Goal: Information Seeking & Learning: Learn about a topic

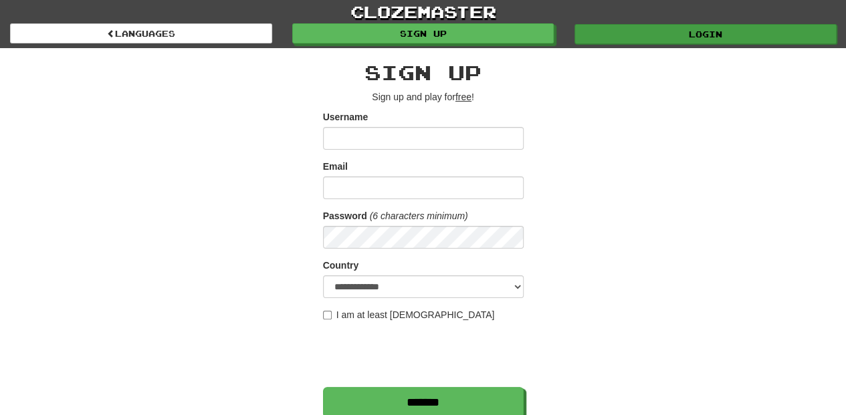
type input "**********"
click at [644, 28] on link "Login" at bounding box center [705, 34] width 262 height 20
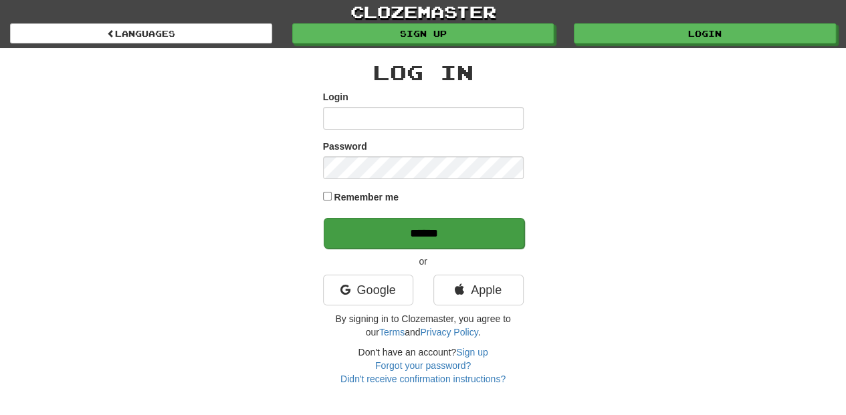
type input "**********"
click at [404, 233] on input "******" at bounding box center [424, 233] width 201 height 31
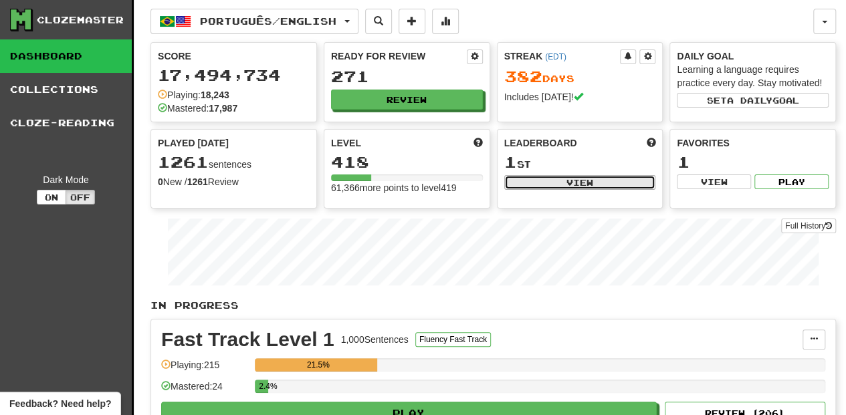
click at [527, 178] on button "View" at bounding box center [580, 182] width 152 height 15
select select "**********"
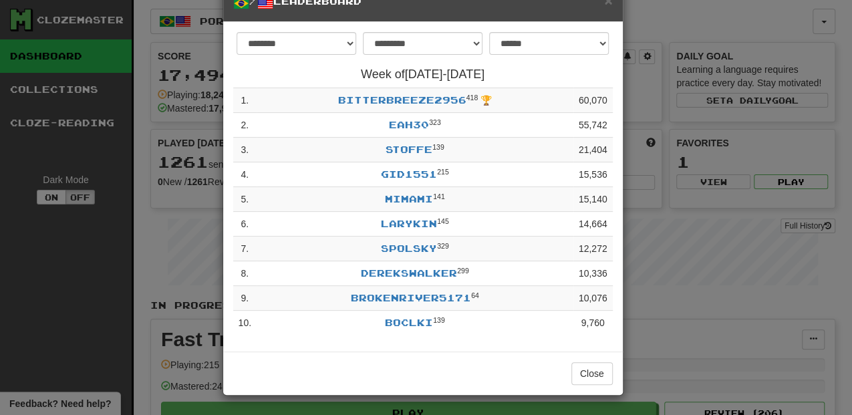
scroll to position [37, 0]
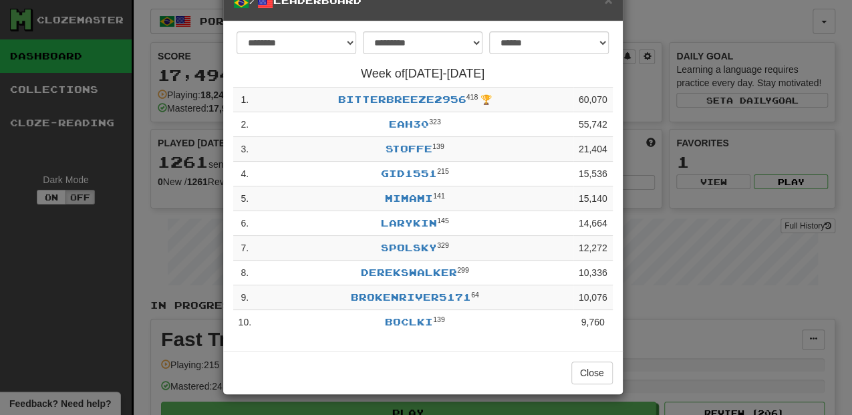
click at [604, 12] on div "× / Leaderboard" at bounding box center [423, 2] width 400 height 37
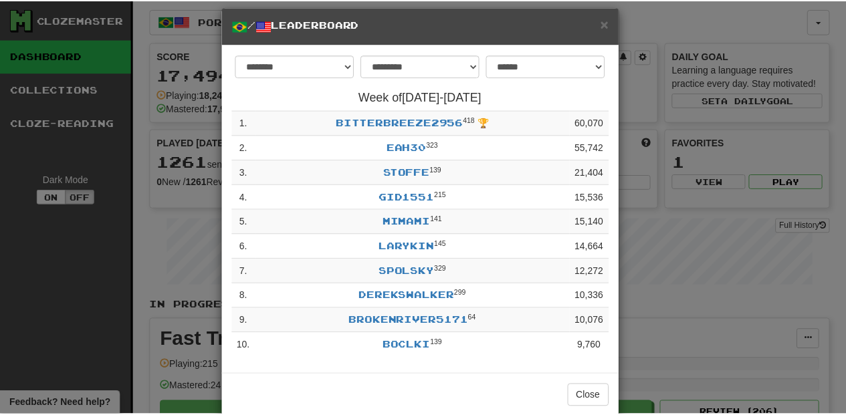
scroll to position [0, 0]
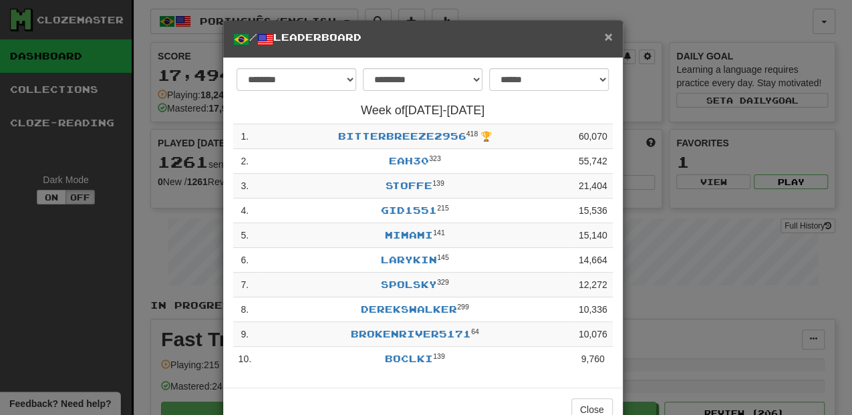
click at [604, 37] on span "×" at bounding box center [608, 36] width 8 height 15
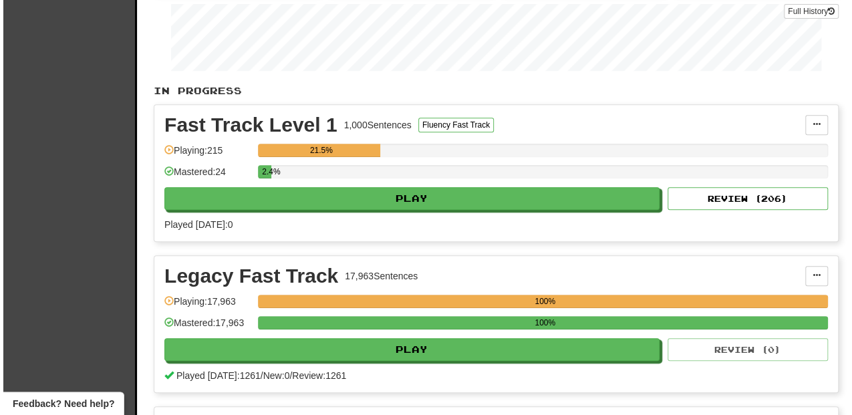
scroll to position [267, 0]
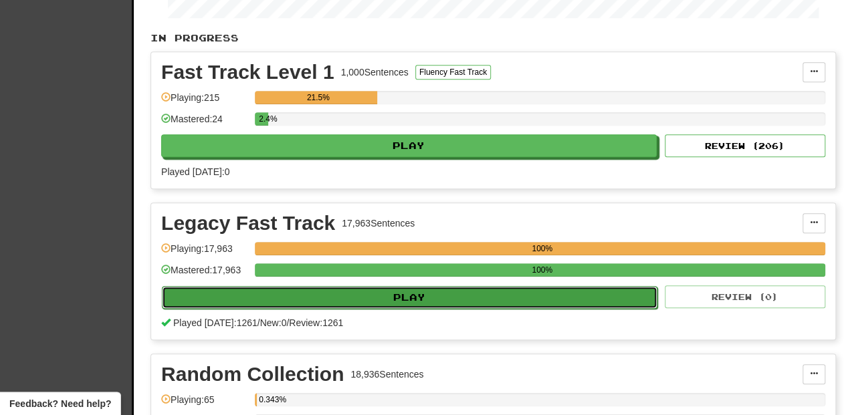
click at [341, 293] on button "Play" at bounding box center [409, 297] width 495 height 23
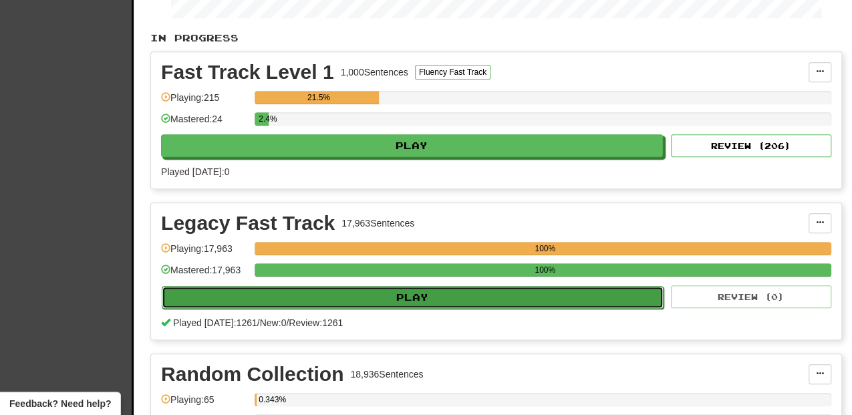
select select "**"
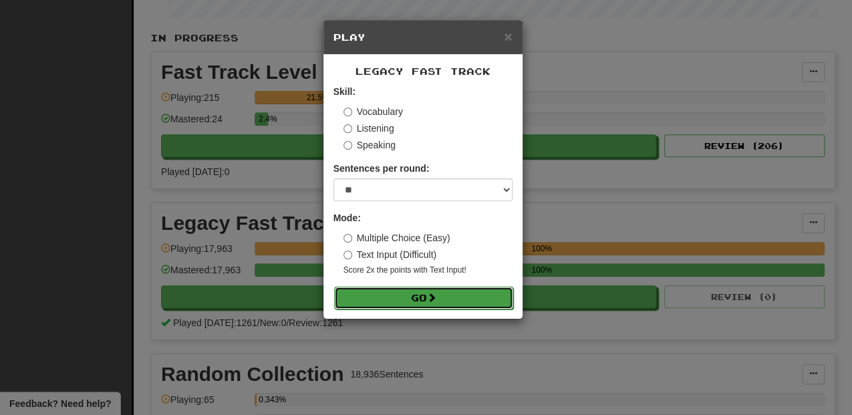
click at [378, 291] on button "Go" at bounding box center [423, 298] width 179 height 23
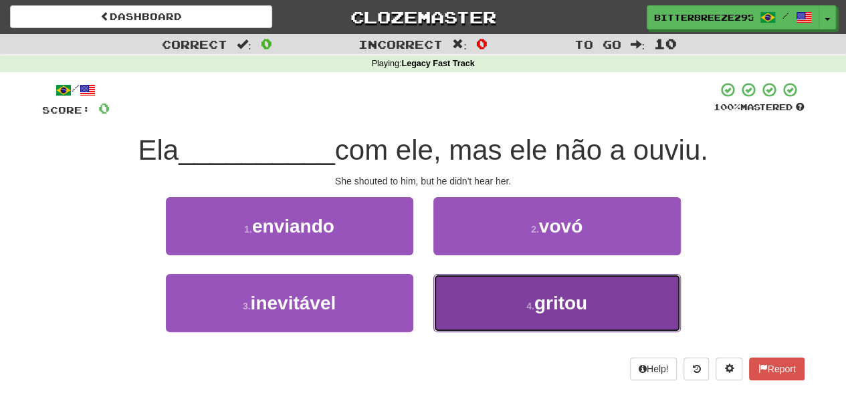
click at [467, 298] on button "4 . gritou" at bounding box center [556, 303] width 247 height 58
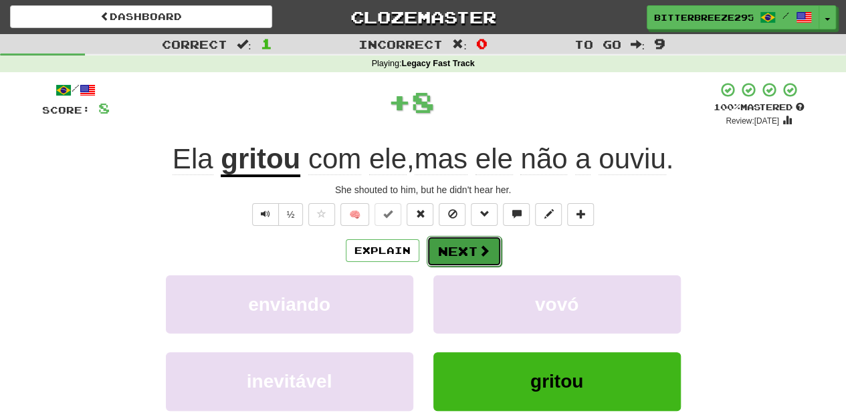
click at [461, 254] on button "Next" at bounding box center [463, 251] width 75 height 31
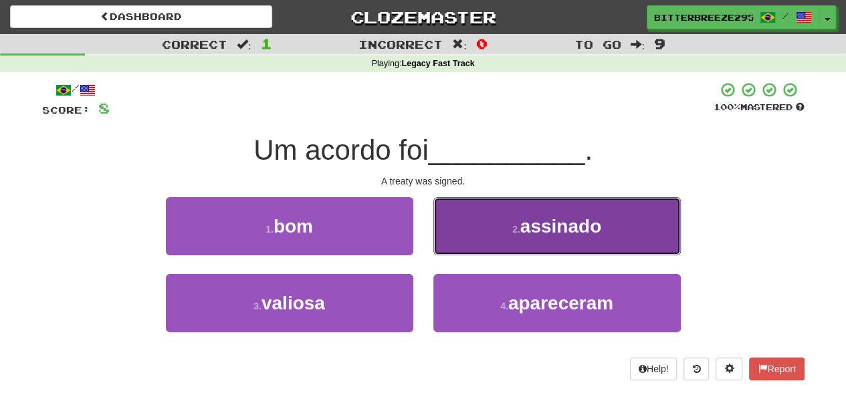
click at [467, 239] on button "2 . assinado" at bounding box center [556, 226] width 247 height 58
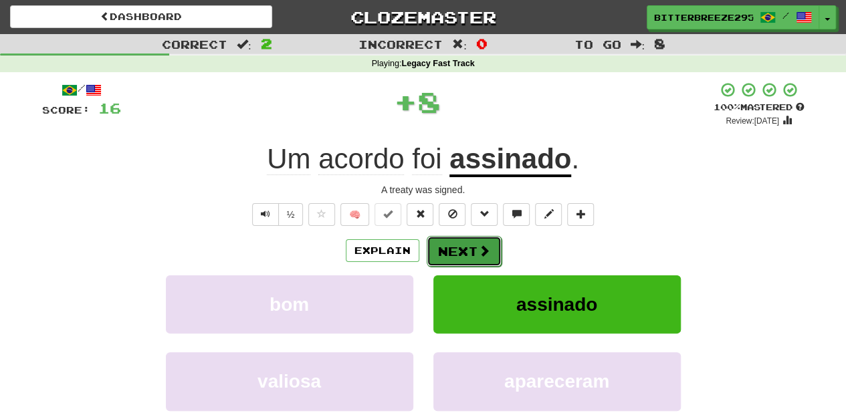
click at [459, 243] on button "Next" at bounding box center [463, 251] width 75 height 31
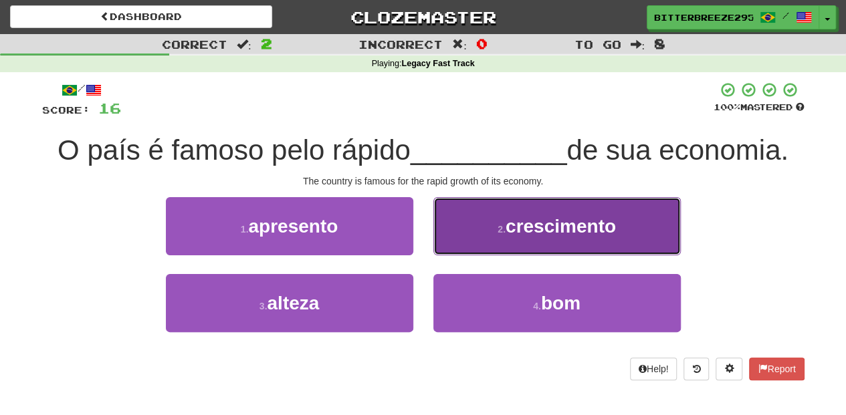
click at [444, 248] on button "2 . crescimento" at bounding box center [556, 226] width 247 height 58
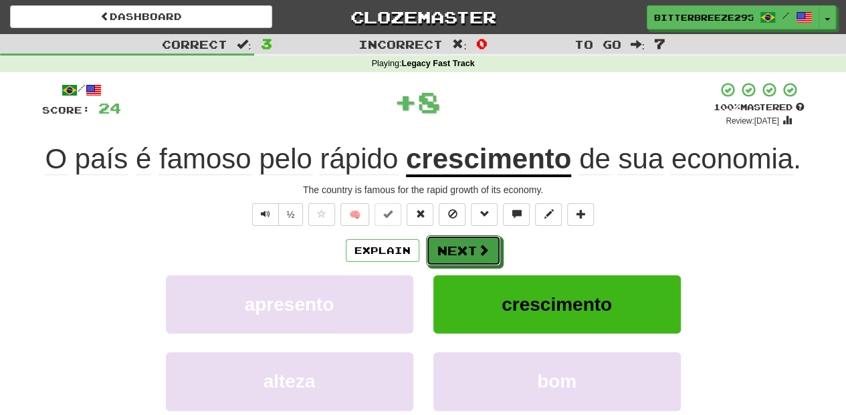
click at [444, 248] on button "Next" at bounding box center [463, 250] width 75 height 31
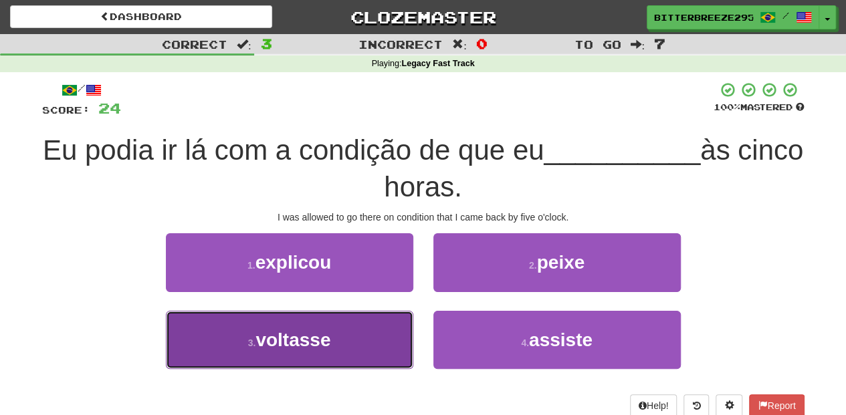
click at [365, 330] on button "3 . voltasse" at bounding box center [289, 340] width 247 height 58
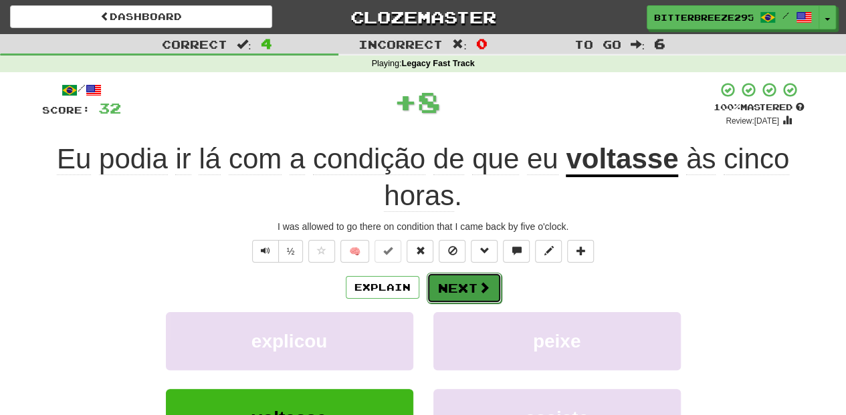
click at [440, 293] on button "Next" at bounding box center [463, 288] width 75 height 31
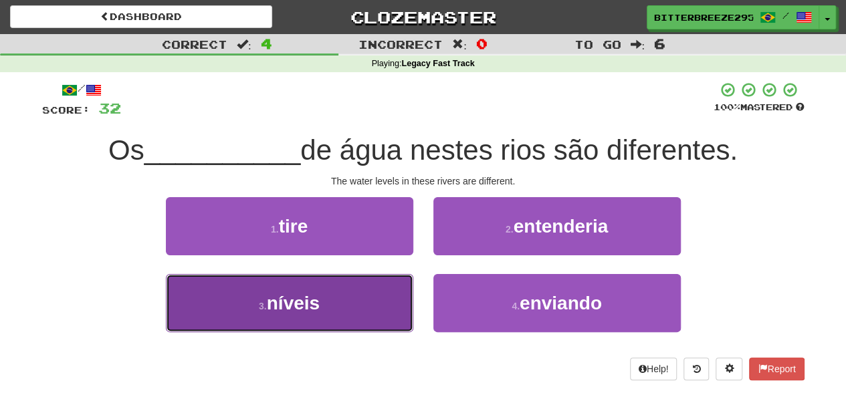
click at [376, 293] on button "3 . níveis" at bounding box center [289, 303] width 247 height 58
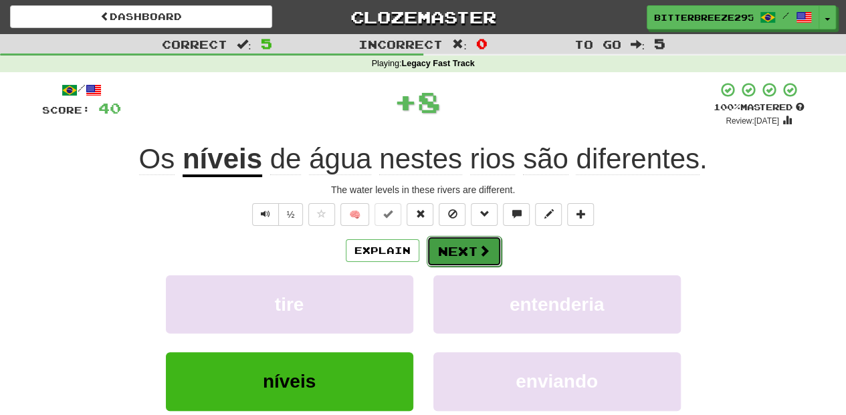
click at [460, 253] on button "Next" at bounding box center [463, 251] width 75 height 31
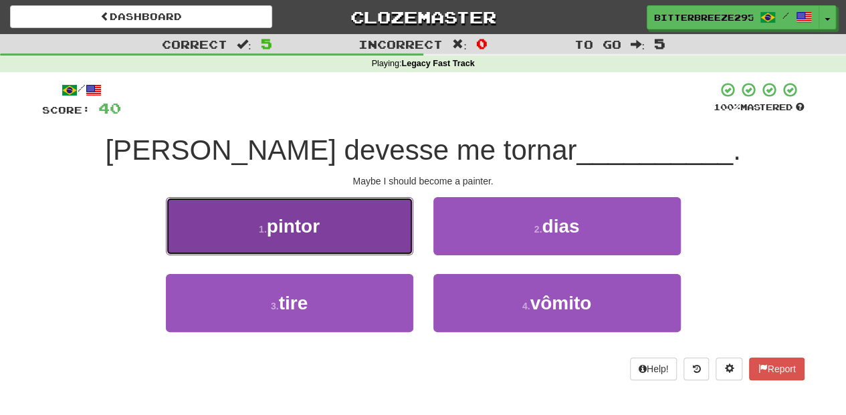
click at [373, 233] on button "1 . pintor" at bounding box center [289, 226] width 247 height 58
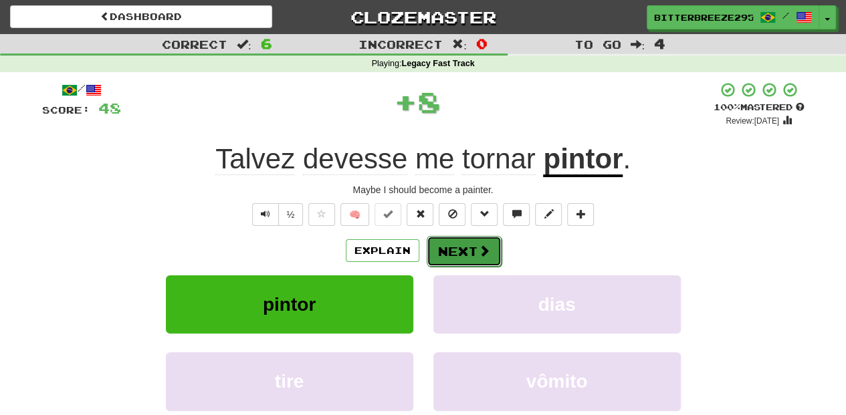
click at [449, 246] on button "Next" at bounding box center [463, 251] width 75 height 31
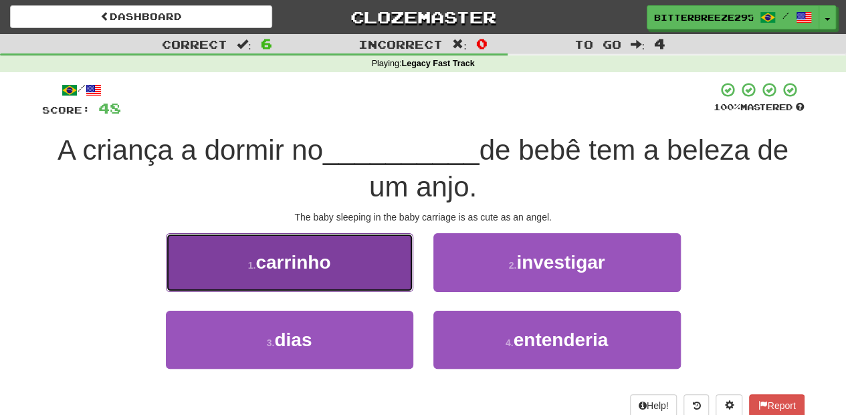
click at [364, 264] on button "1 . carrinho" at bounding box center [289, 262] width 247 height 58
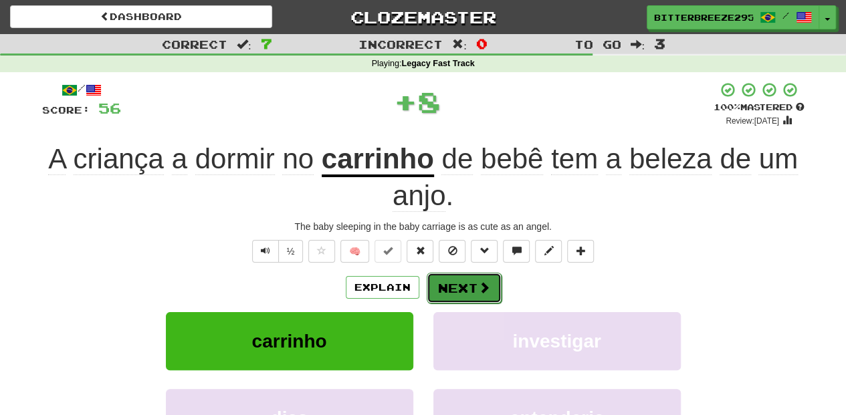
click at [449, 288] on button "Next" at bounding box center [463, 288] width 75 height 31
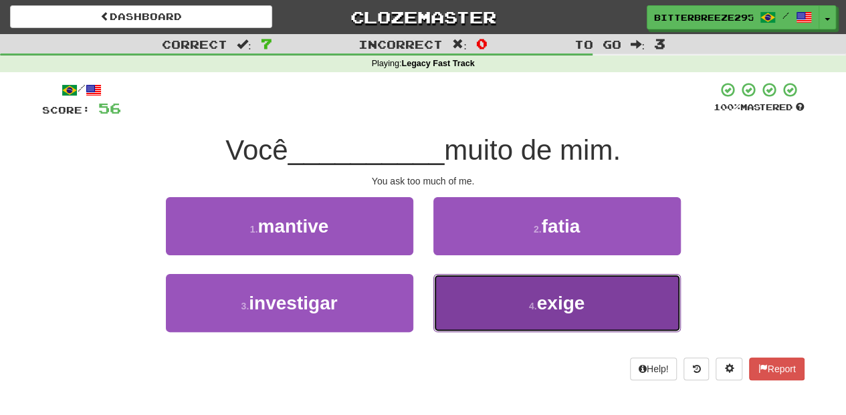
click at [491, 307] on button "4 . exige" at bounding box center [556, 303] width 247 height 58
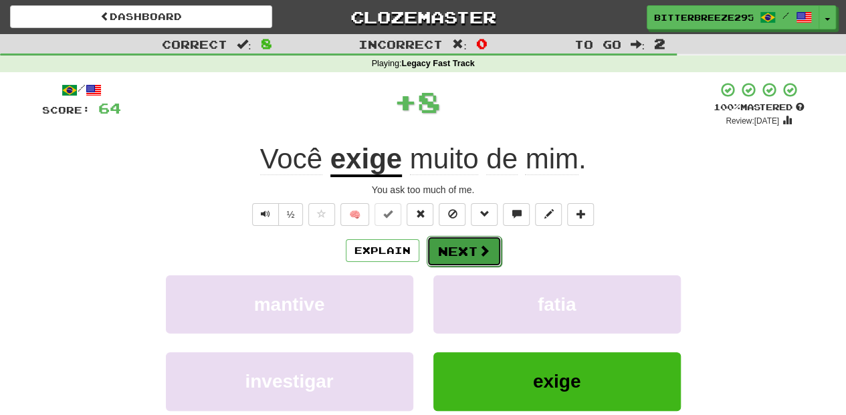
click at [456, 257] on button "Next" at bounding box center [463, 251] width 75 height 31
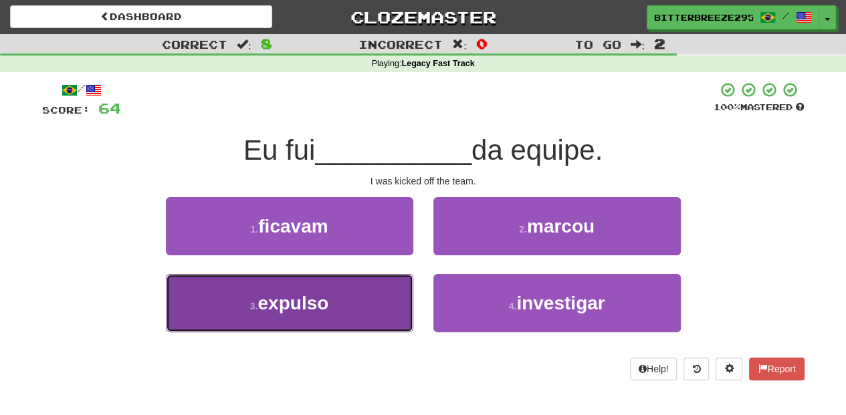
click at [349, 293] on button "3 . expulso" at bounding box center [289, 303] width 247 height 58
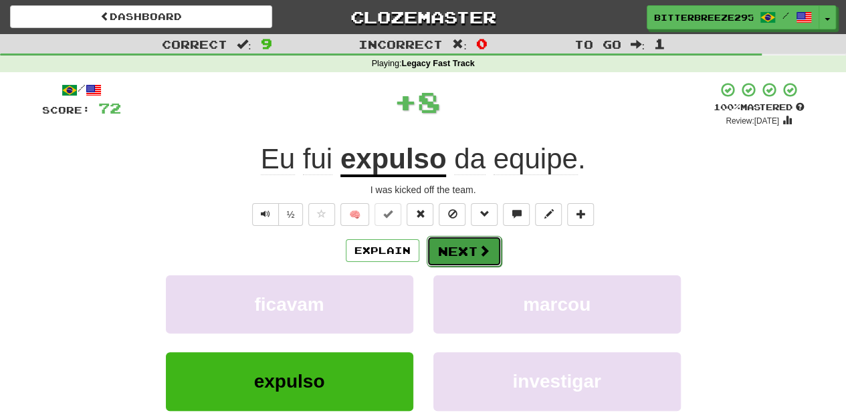
click at [439, 251] on button "Next" at bounding box center [463, 251] width 75 height 31
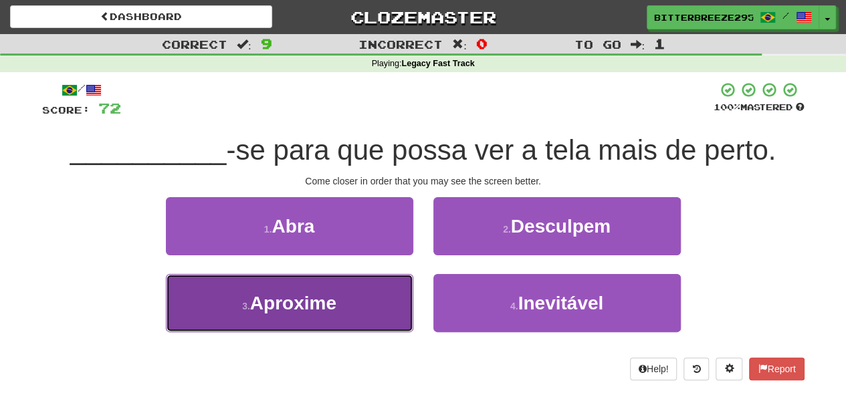
click at [357, 295] on button "3 . Aproxime" at bounding box center [289, 303] width 247 height 58
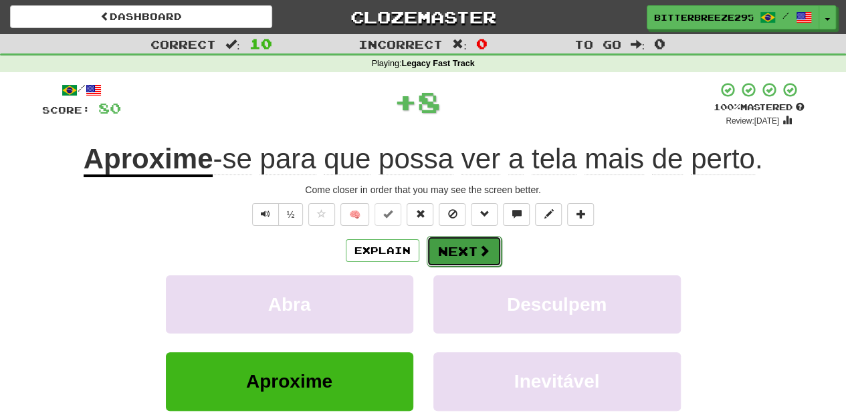
click at [461, 255] on button "Next" at bounding box center [463, 251] width 75 height 31
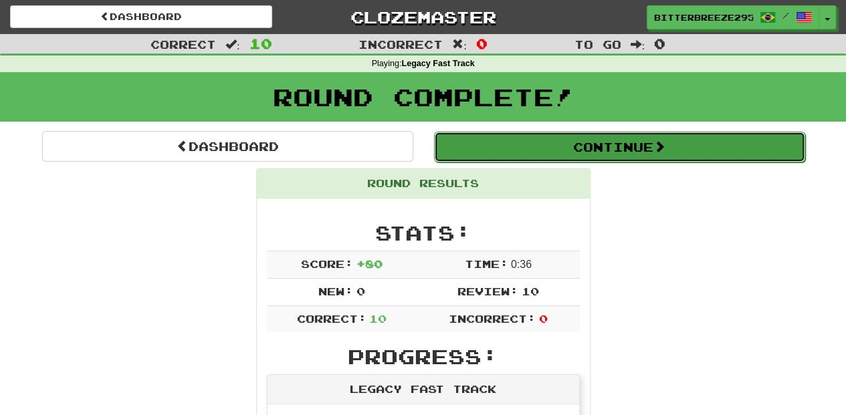
click at [503, 146] on button "Continue" at bounding box center [619, 147] width 371 height 31
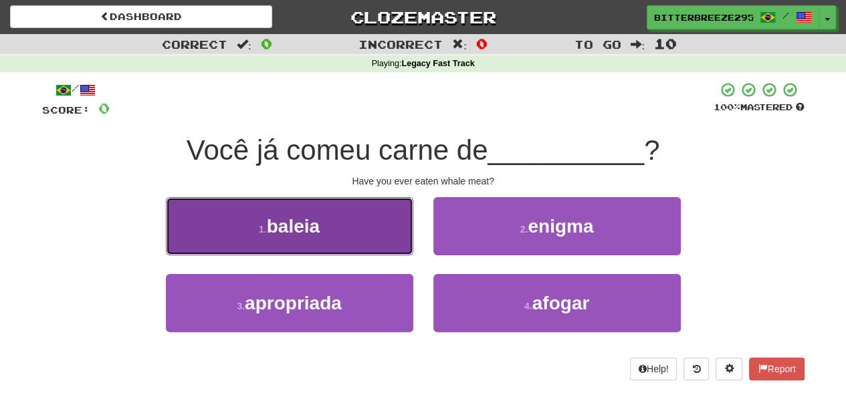
click at [354, 233] on button "1 . baleia" at bounding box center [289, 226] width 247 height 58
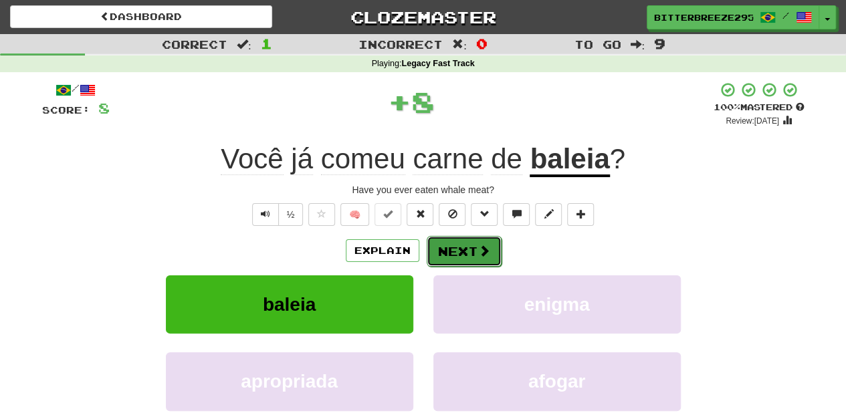
click at [472, 245] on button "Next" at bounding box center [463, 251] width 75 height 31
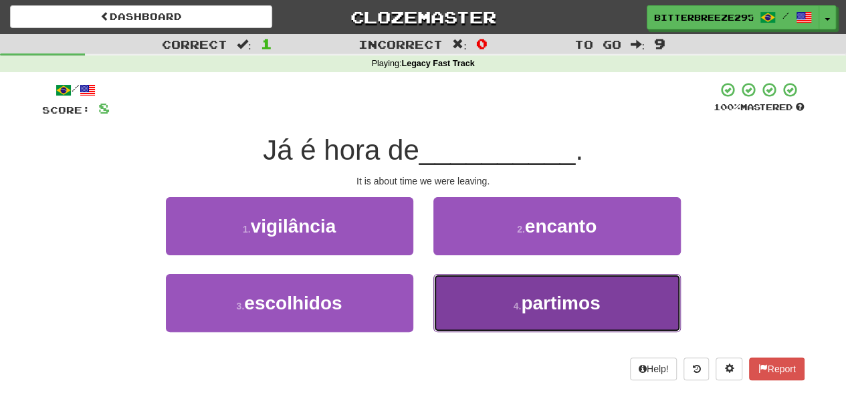
click at [470, 316] on button "4 . partimos" at bounding box center [556, 303] width 247 height 58
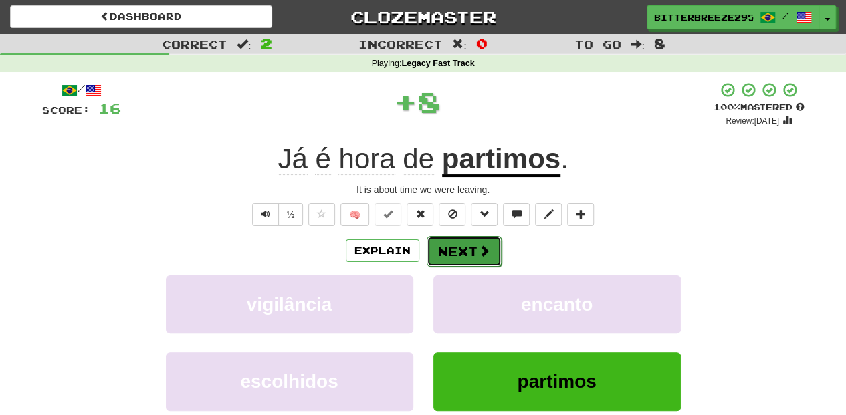
click at [445, 246] on button "Next" at bounding box center [463, 251] width 75 height 31
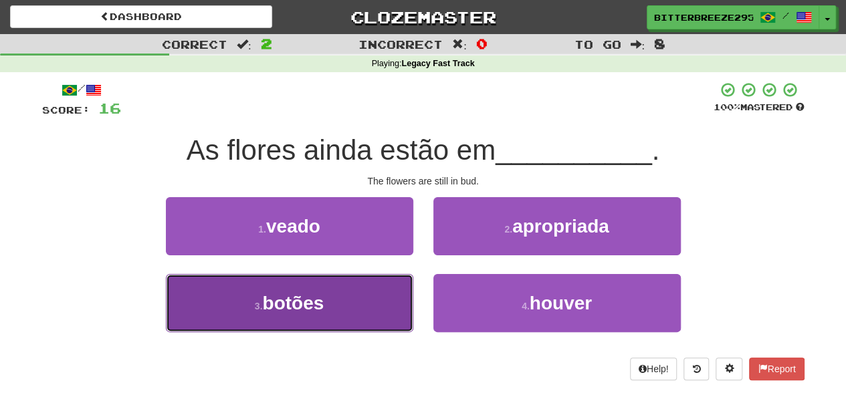
click at [353, 295] on button "3 . botões" at bounding box center [289, 303] width 247 height 58
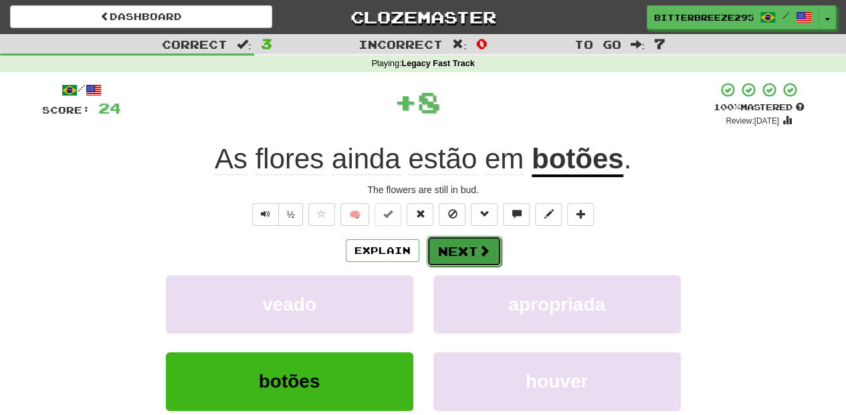
click at [442, 256] on button "Next" at bounding box center [463, 251] width 75 height 31
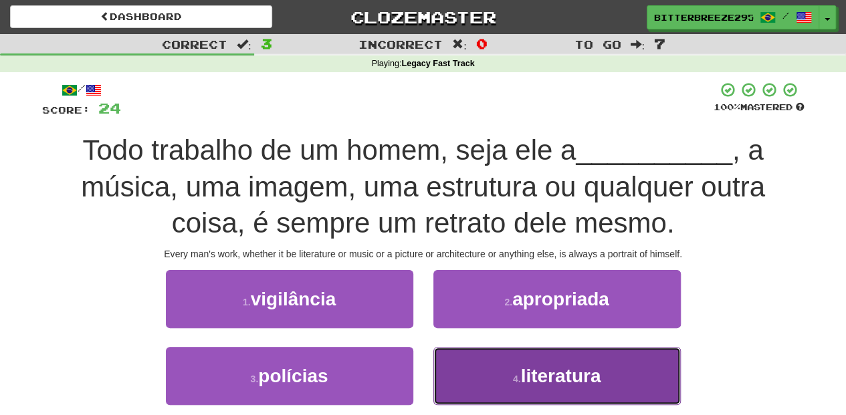
click at [461, 362] on button "4 . literatura" at bounding box center [556, 376] width 247 height 58
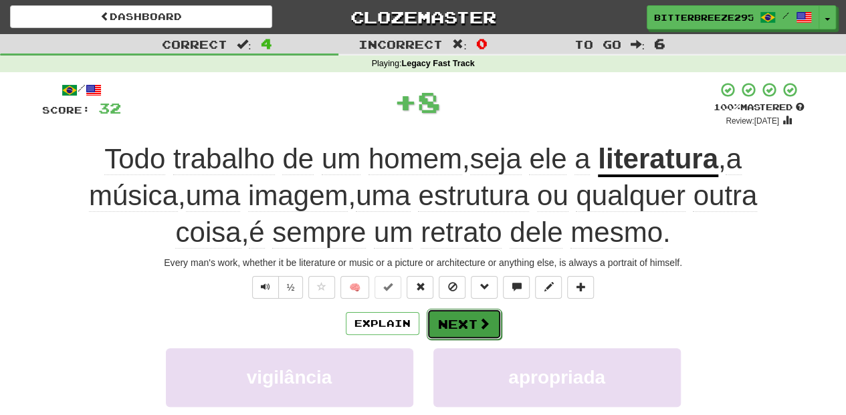
click at [452, 333] on button "Next" at bounding box center [463, 324] width 75 height 31
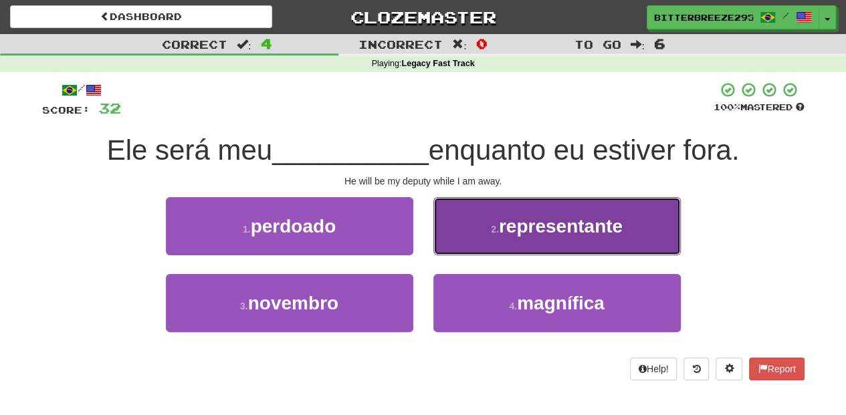
click at [453, 238] on button "2 . representante" at bounding box center [556, 226] width 247 height 58
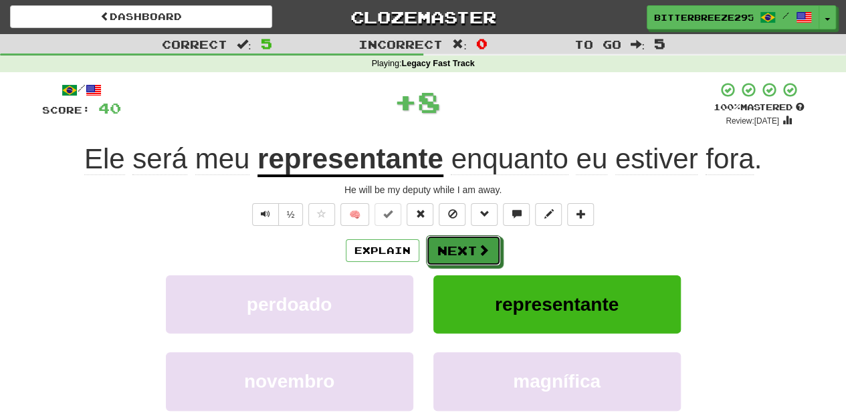
click at [453, 238] on button "Next" at bounding box center [463, 250] width 75 height 31
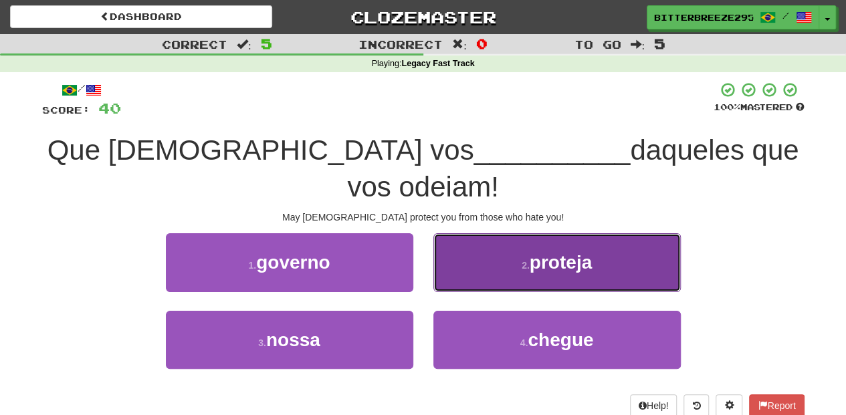
click at [465, 240] on button "2 . proteja" at bounding box center [556, 262] width 247 height 58
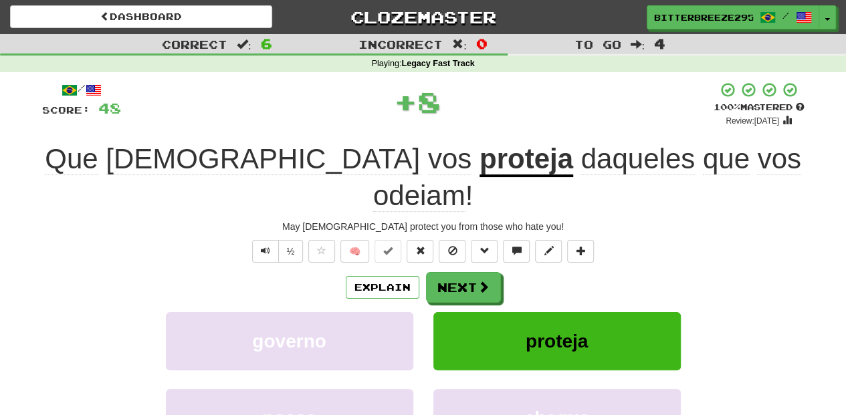
click at [465, 272] on button "Next" at bounding box center [463, 287] width 75 height 31
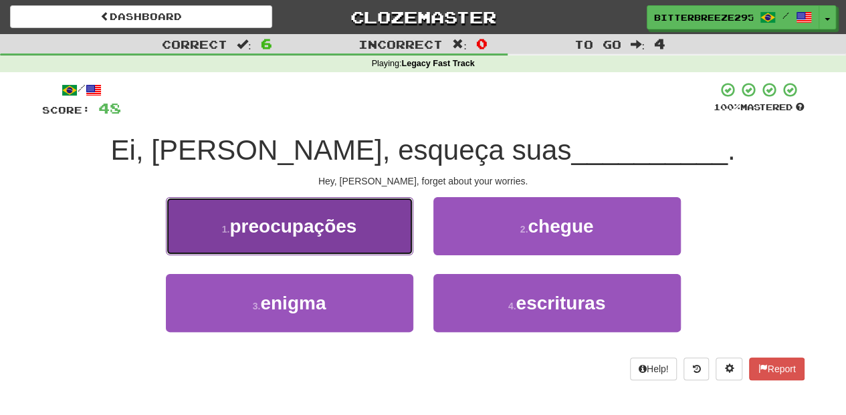
click at [380, 243] on button "1 . preocupações" at bounding box center [289, 226] width 247 height 58
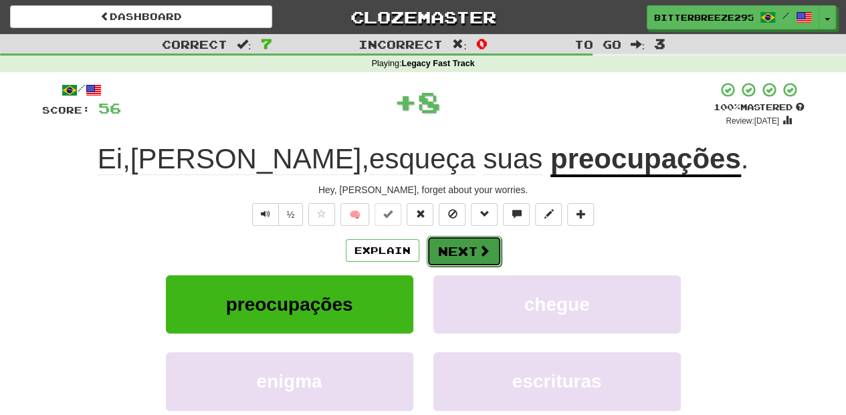
click at [443, 251] on button "Next" at bounding box center [463, 251] width 75 height 31
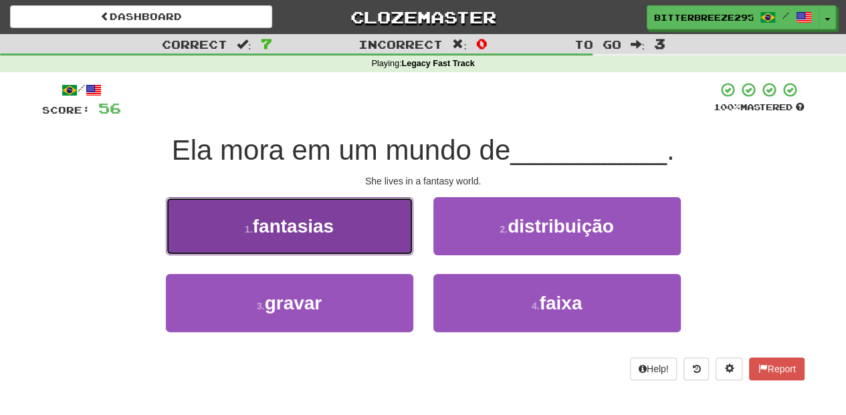
click at [369, 245] on button "1 . fantasias" at bounding box center [289, 226] width 247 height 58
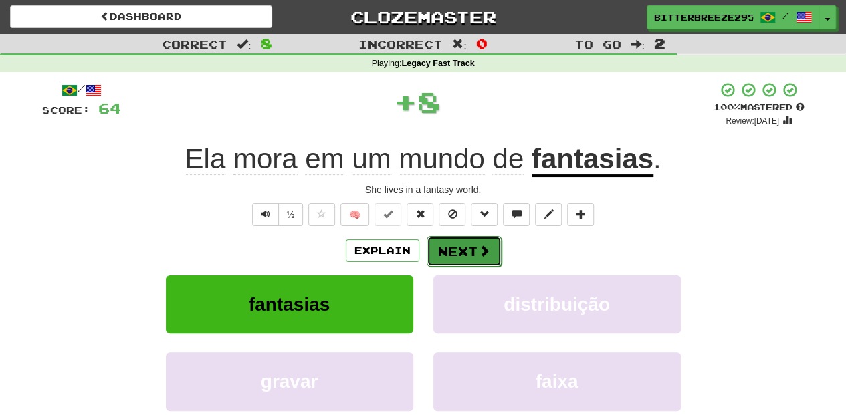
click at [433, 250] on button "Next" at bounding box center [463, 251] width 75 height 31
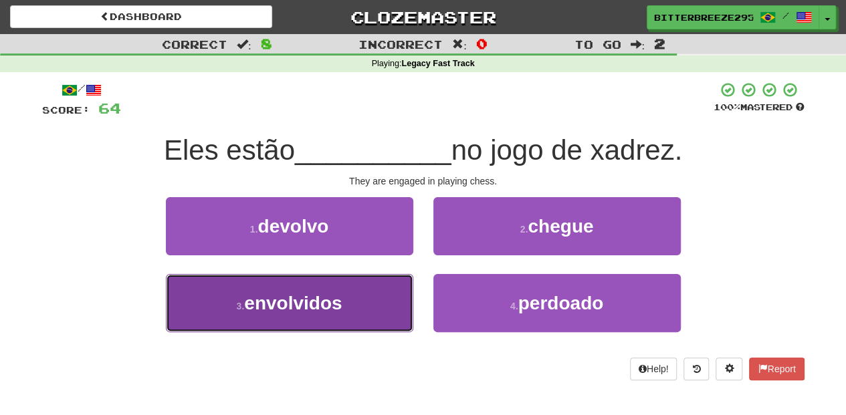
click at [342, 294] on span "envolvidos" at bounding box center [293, 303] width 98 height 21
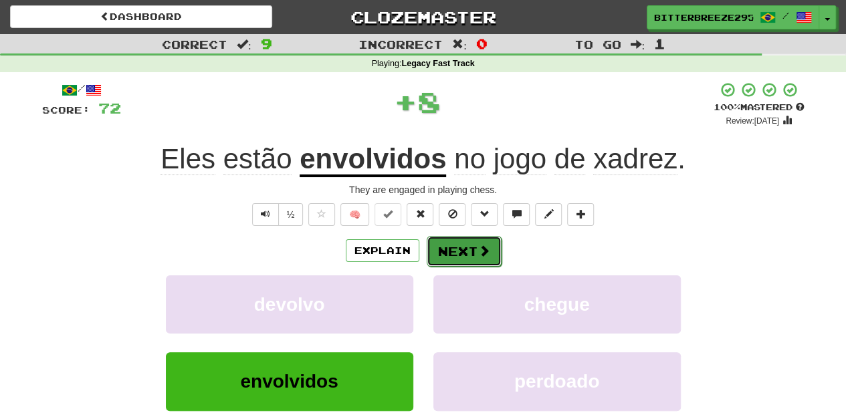
click at [447, 253] on button "Next" at bounding box center [463, 251] width 75 height 31
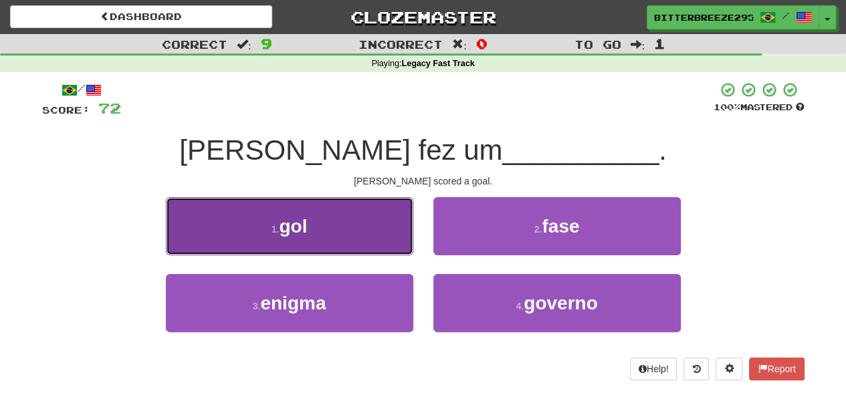
click at [377, 245] on button "1 . gol" at bounding box center [289, 226] width 247 height 58
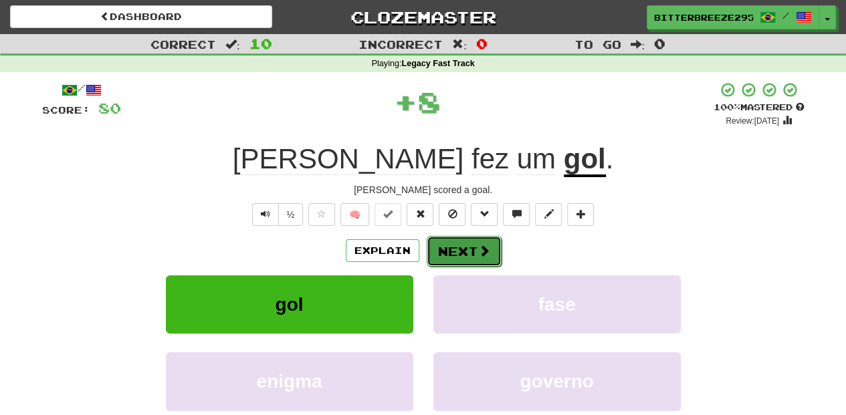
click at [439, 251] on button "Next" at bounding box center [463, 251] width 75 height 31
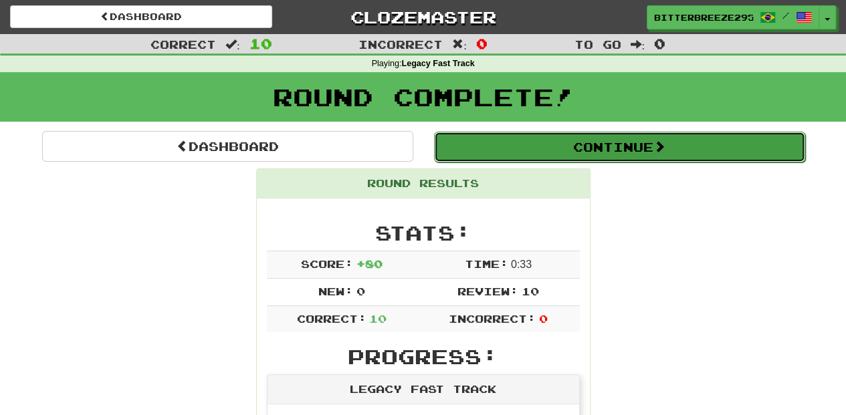
click at [493, 144] on button "Continue" at bounding box center [619, 147] width 371 height 31
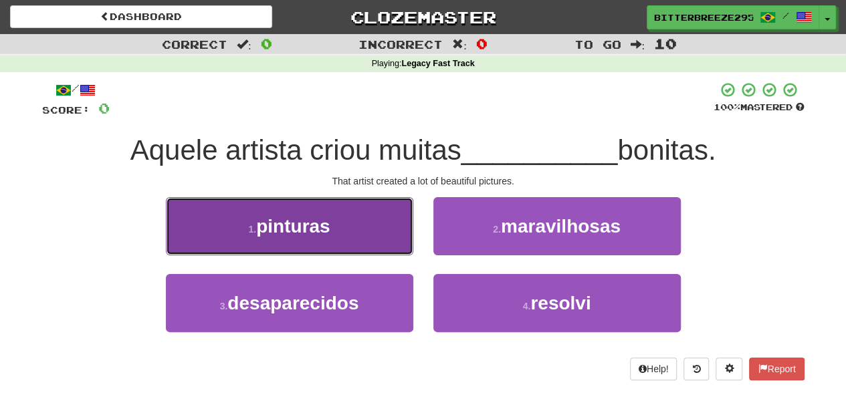
click at [368, 238] on button "1 . pinturas" at bounding box center [289, 226] width 247 height 58
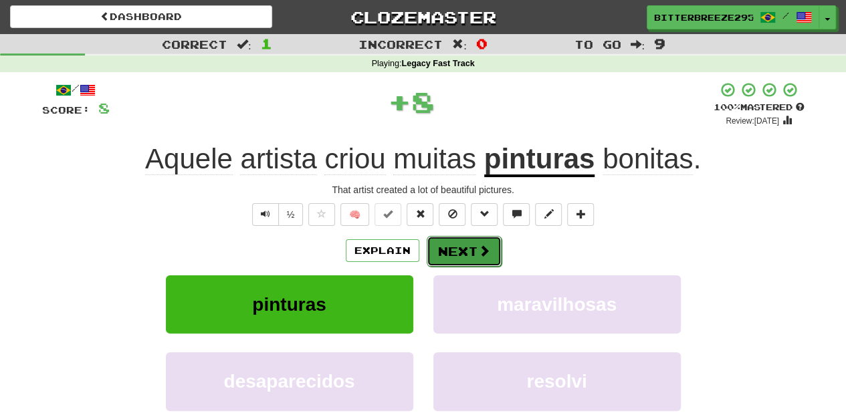
click at [444, 243] on button "Next" at bounding box center [463, 251] width 75 height 31
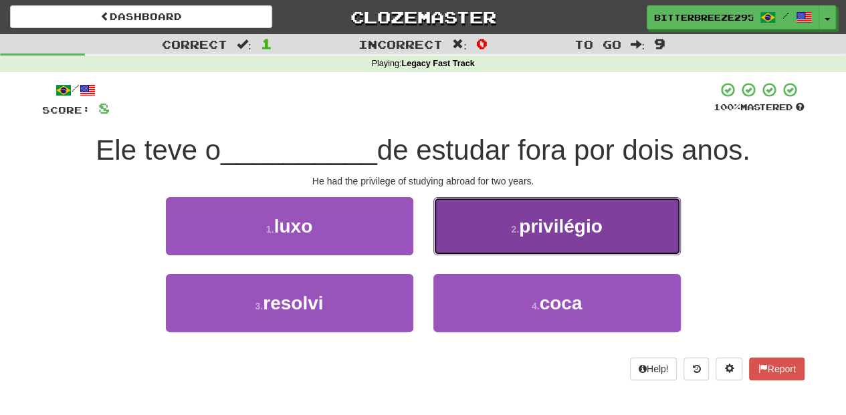
click at [449, 245] on button "2 . privilégio" at bounding box center [556, 226] width 247 height 58
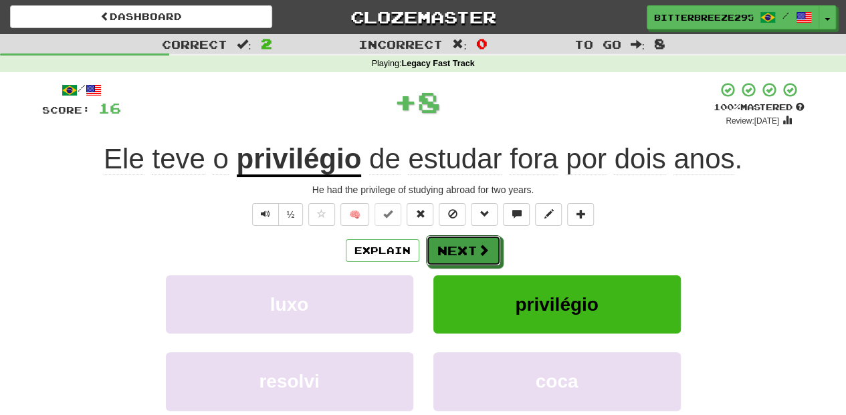
click at [449, 245] on button "Next" at bounding box center [463, 250] width 75 height 31
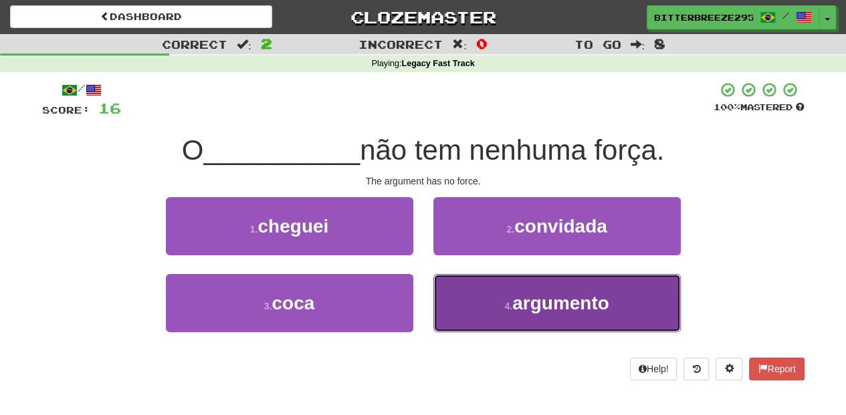
click at [473, 299] on button "4 . argumento" at bounding box center [556, 303] width 247 height 58
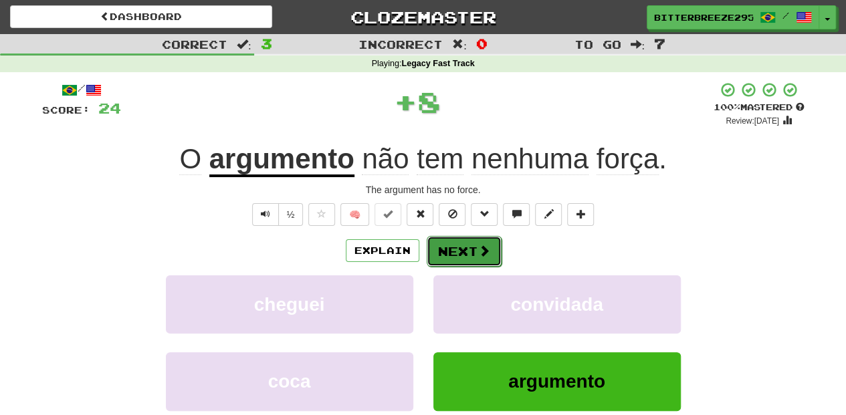
click at [455, 254] on button "Next" at bounding box center [463, 251] width 75 height 31
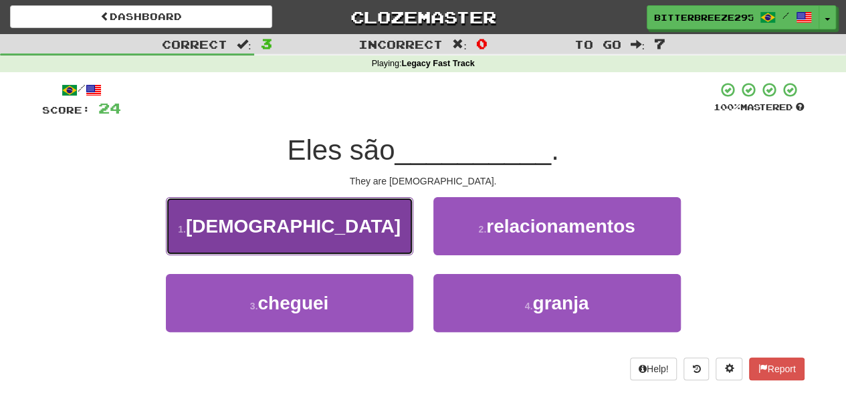
click at [372, 231] on button "1 . cristãos" at bounding box center [289, 226] width 247 height 58
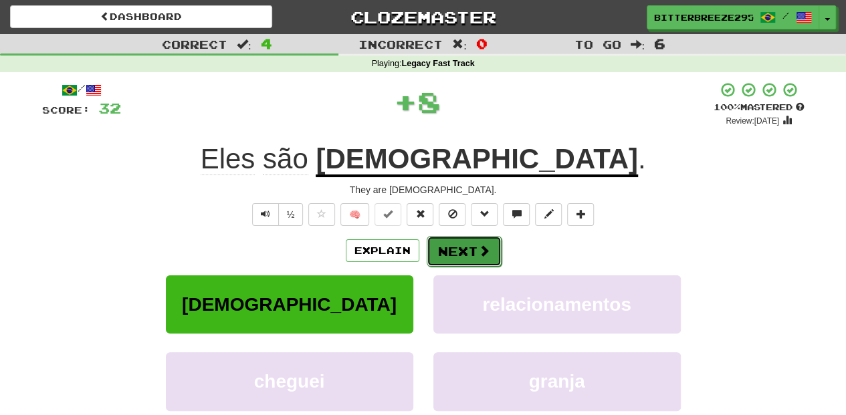
click at [430, 245] on button "Next" at bounding box center [463, 251] width 75 height 31
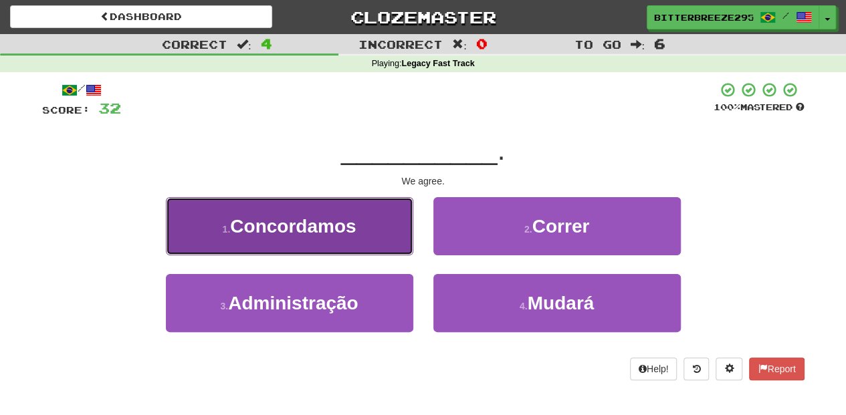
click at [366, 243] on button "1 . Concordamos" at bounding box center [289, 226] width 247 height 58
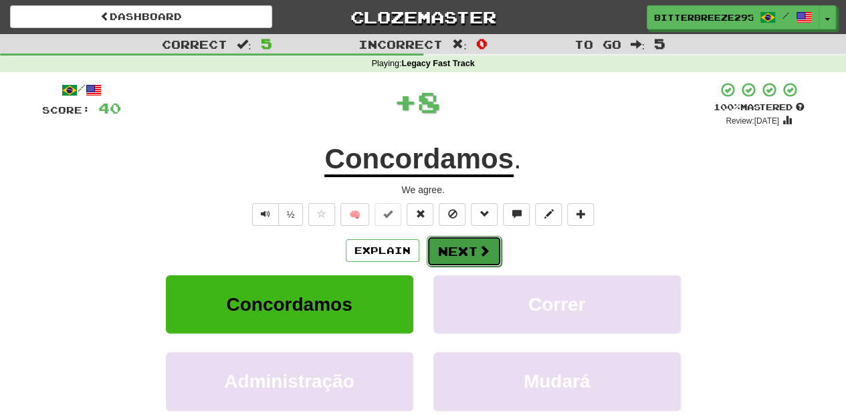
click at [462, 260] on button "Next" at bounding box center [463, 251] width 75 height 31
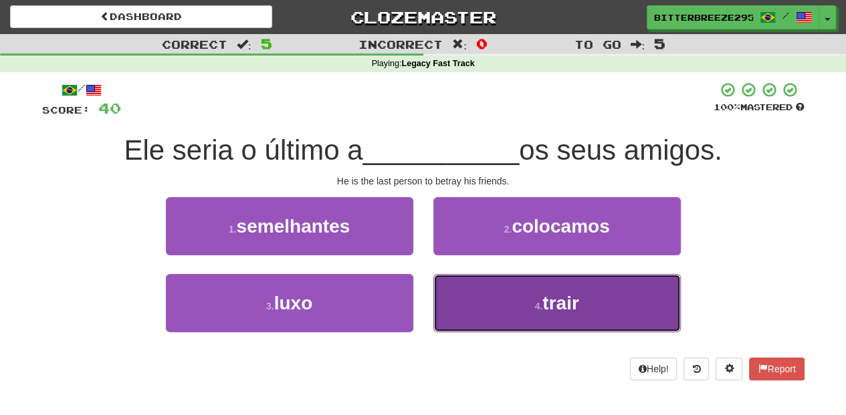
click at [472, 295] on button "4 . trair" at bounding box center [556, 303] width 247 height 58
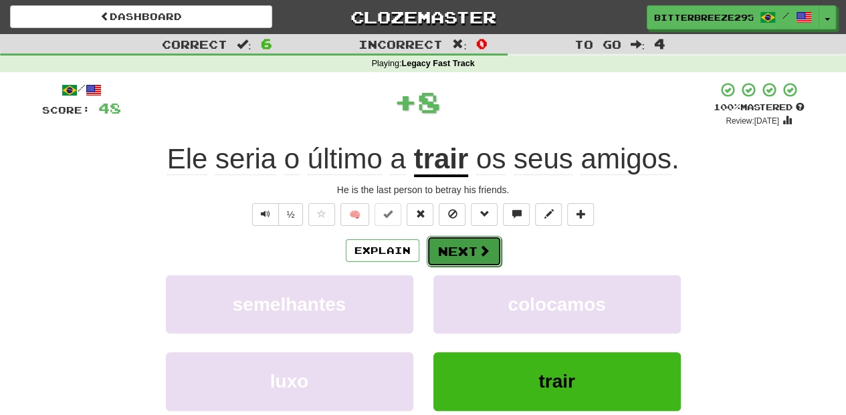
click at [449, 251] on button "Next" at bounding box center [463, 251] width 75 height 31
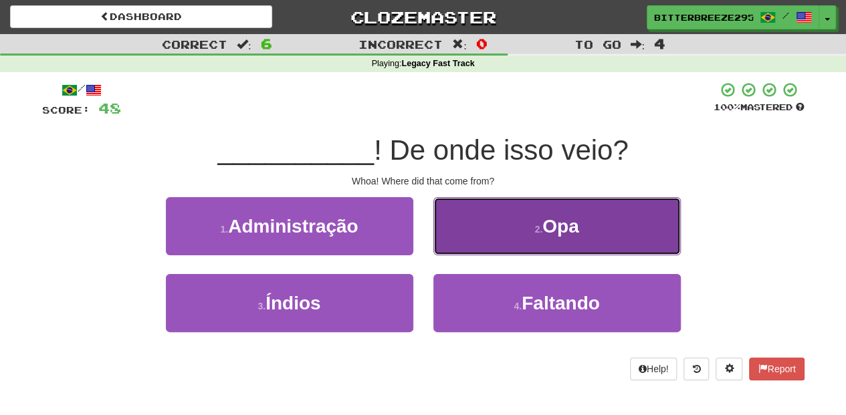
click at [442, 247] on button "2 . Opa" at bounding box center [556, 226] width 247 height 58
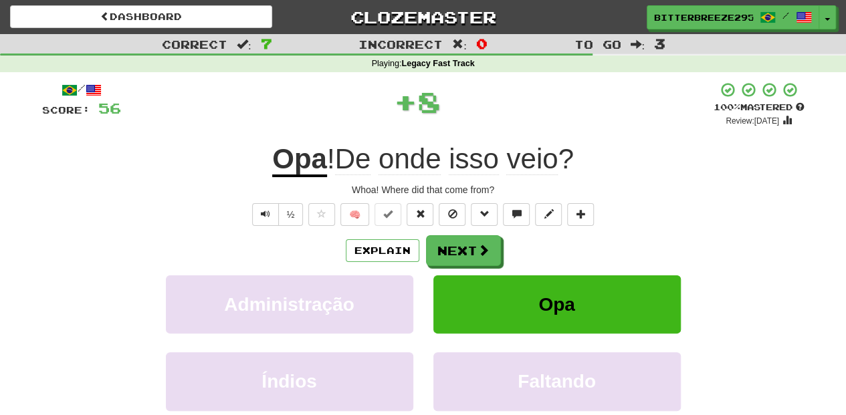
click at [442, 247] on button "Next" at bounding box center [463, 250] width 75 height 31
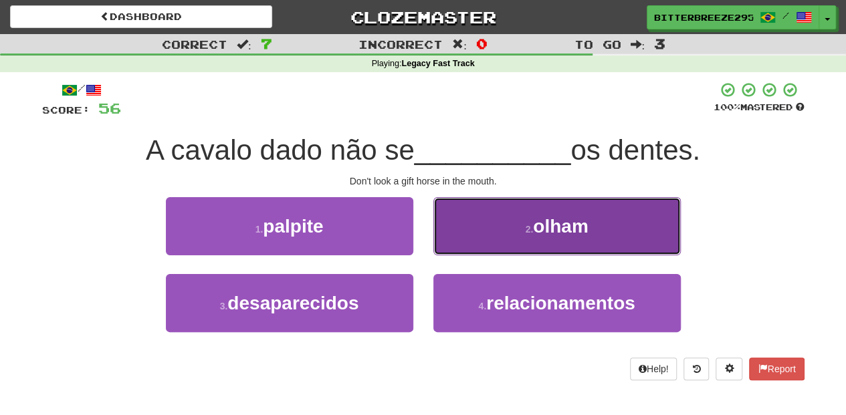
click at [453, 242] on button "2 . olham" at bounding box center [556, 226] width 247 height 58
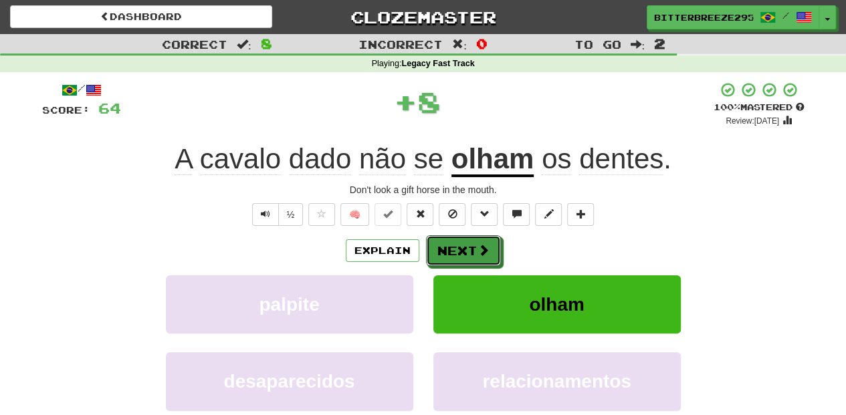
click at [453, 242] on button "Next" at bounding box center [463, 250] width 75 height 31
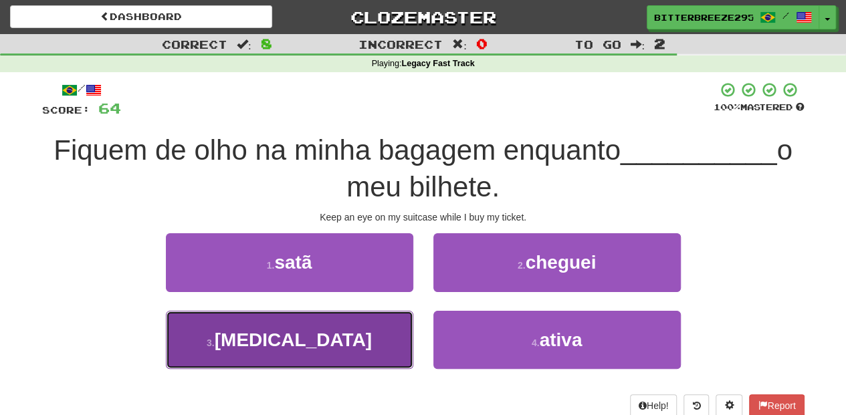
click at [342, 326] on button "3 . compro" at bounding box center [289, 340] width 247 height 58
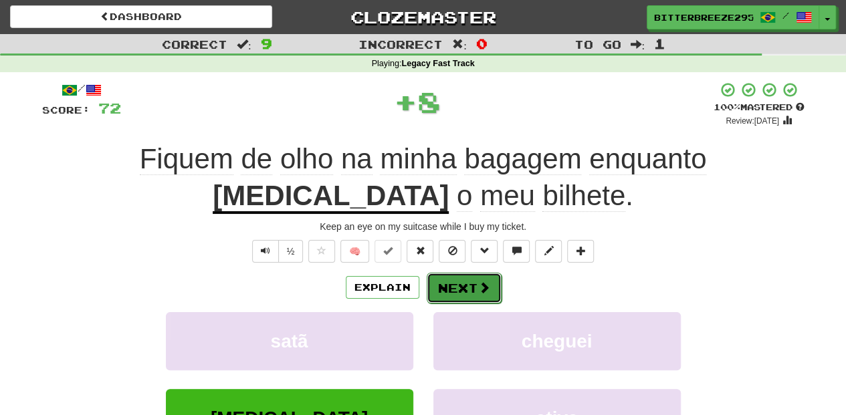
click at [441, 282] on button "Next" at bounding box center [463, 288] width 75 height 31
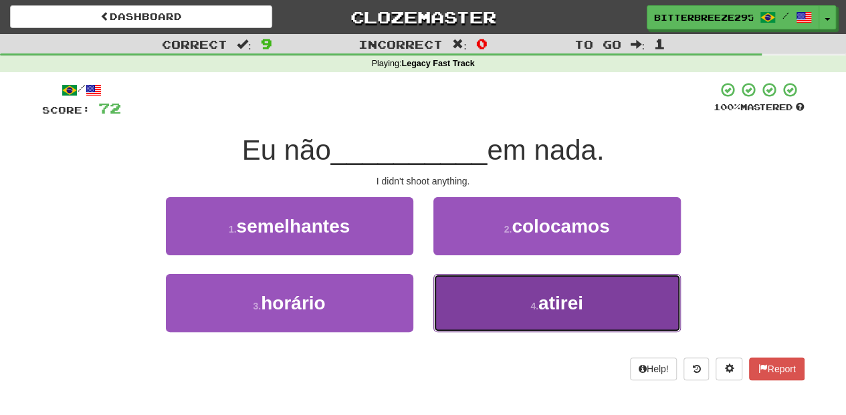
click at [479, 291] on button "4 . atirei" at bounding box center [556, 303] width 247 height 58
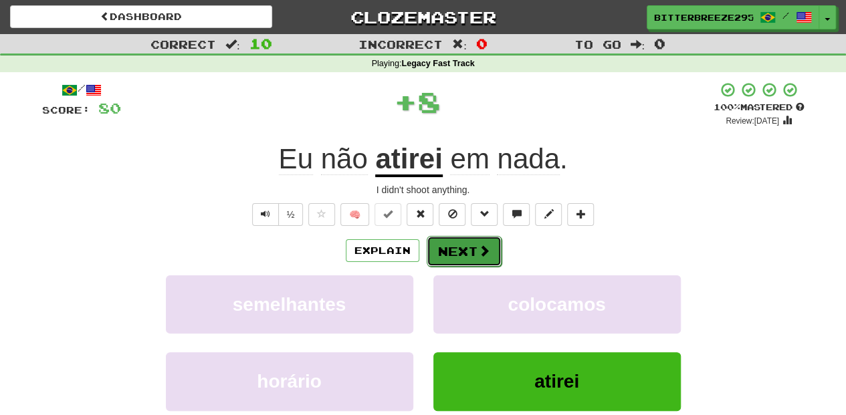
click at [460, 247] on button "Next" at bounding box center [463, 251] width 75 height 31
